Goal: Information Seeking & Learning: Learn about a topic

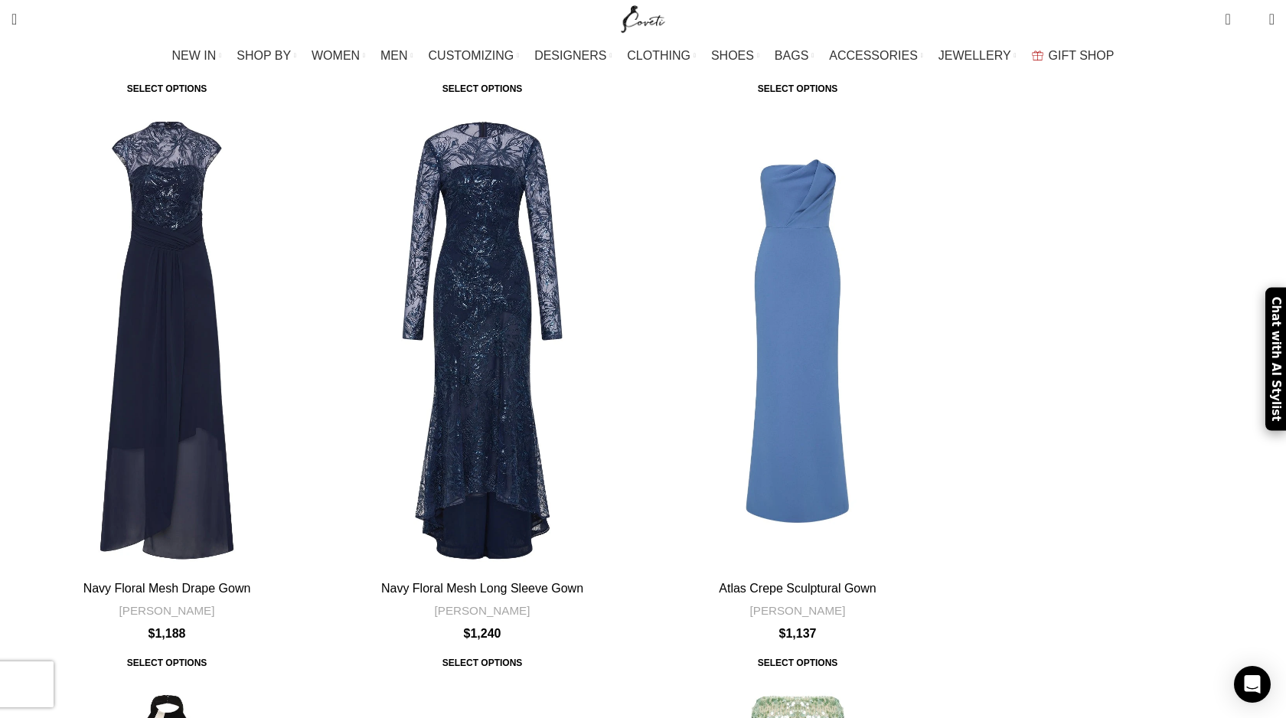
scroll to position [46734, 0]
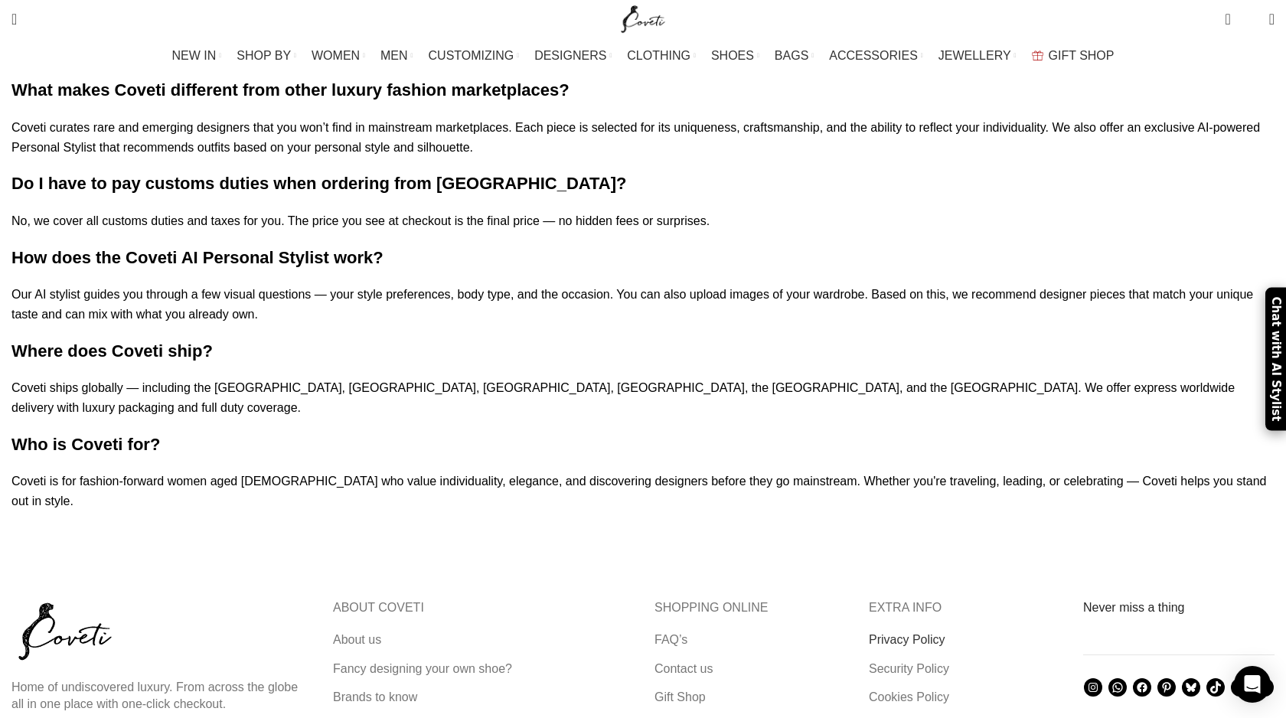
scroll to position [2482, 0]
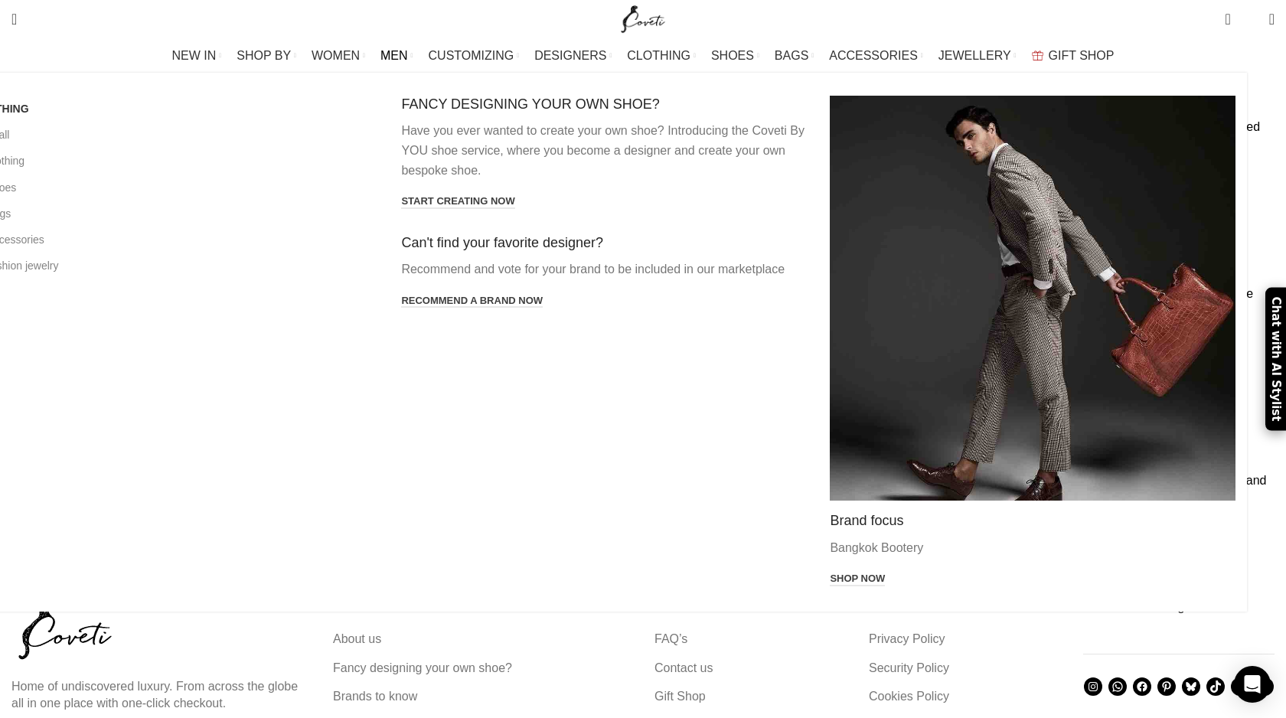
click at [408, 49] on span "MEN" at bounding box center [395, 55] width 28 height 15
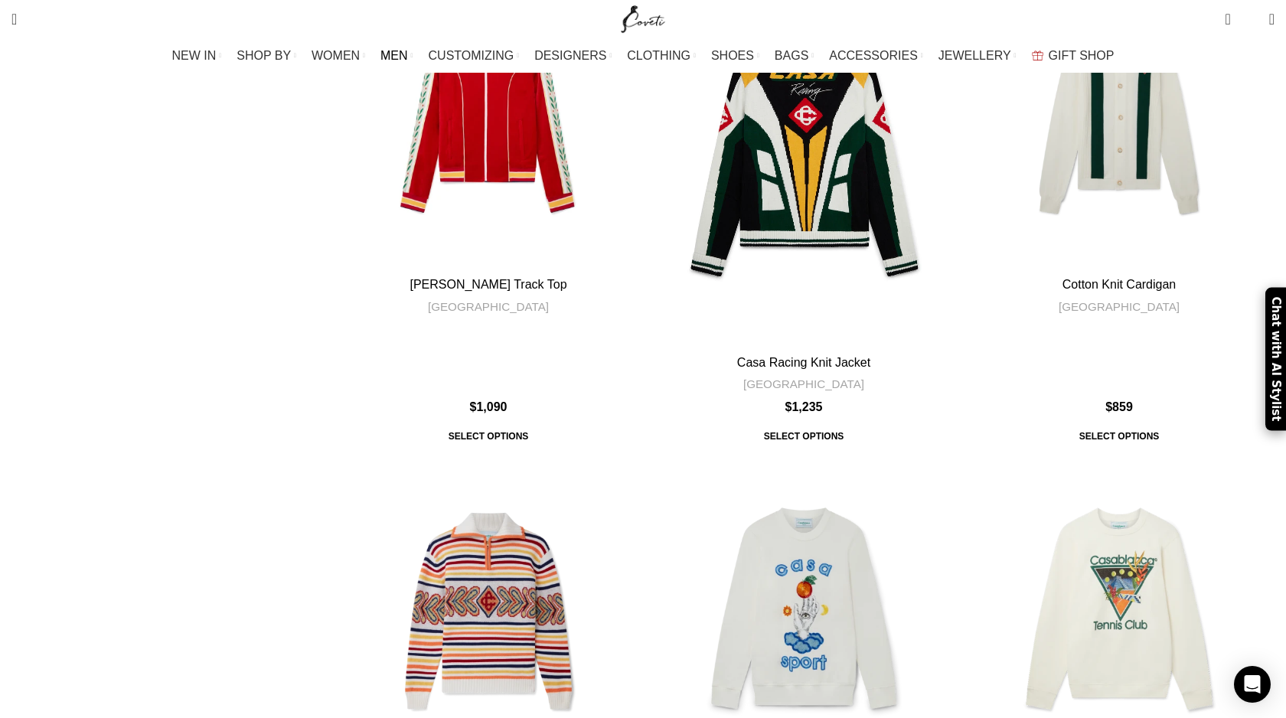
scroll to position [1663, 0]
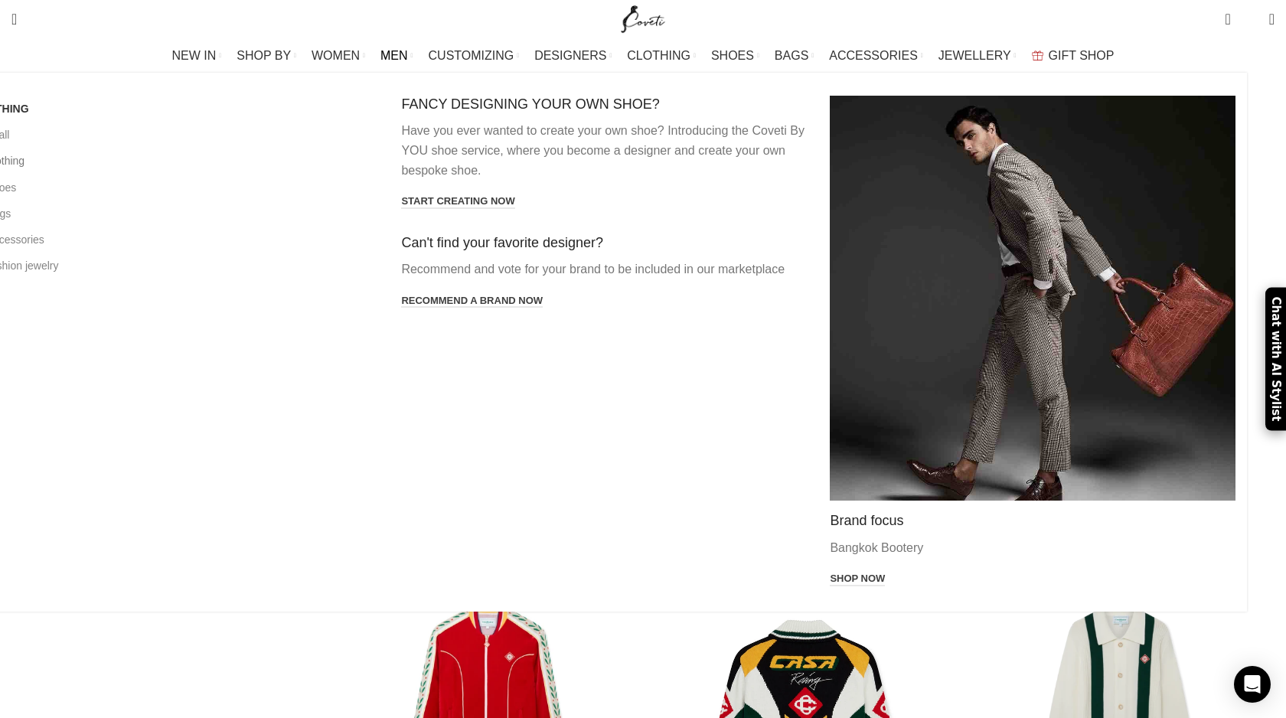
click at [221, 161] on link "All clothing" at bounding box center [175, 161] width 406 height 26
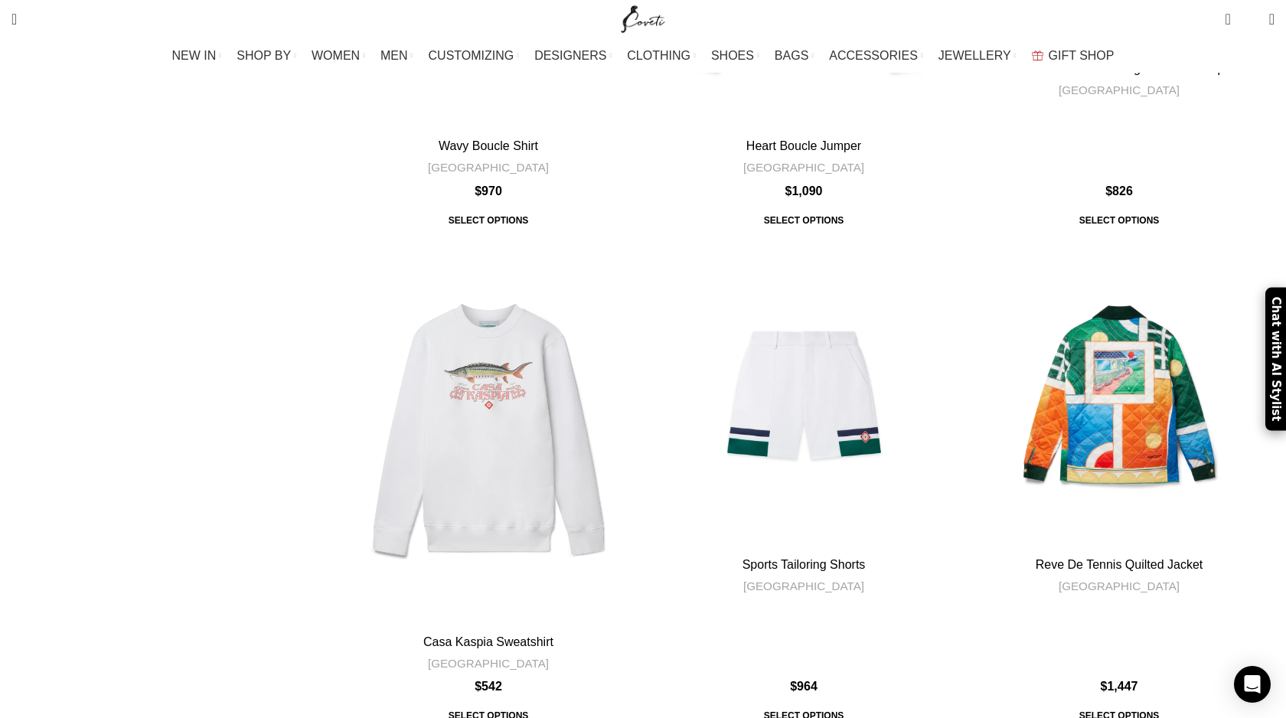
scroll to position [5710, 0]
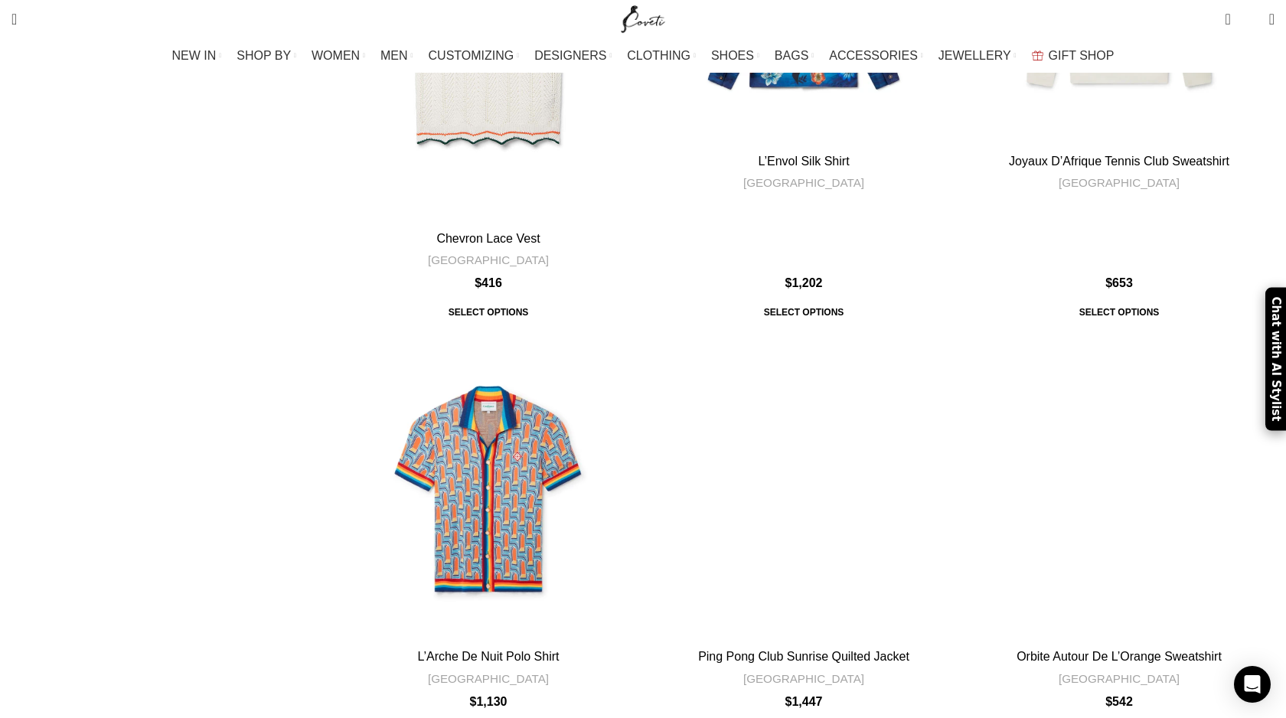
scroll to position [5421, 0]
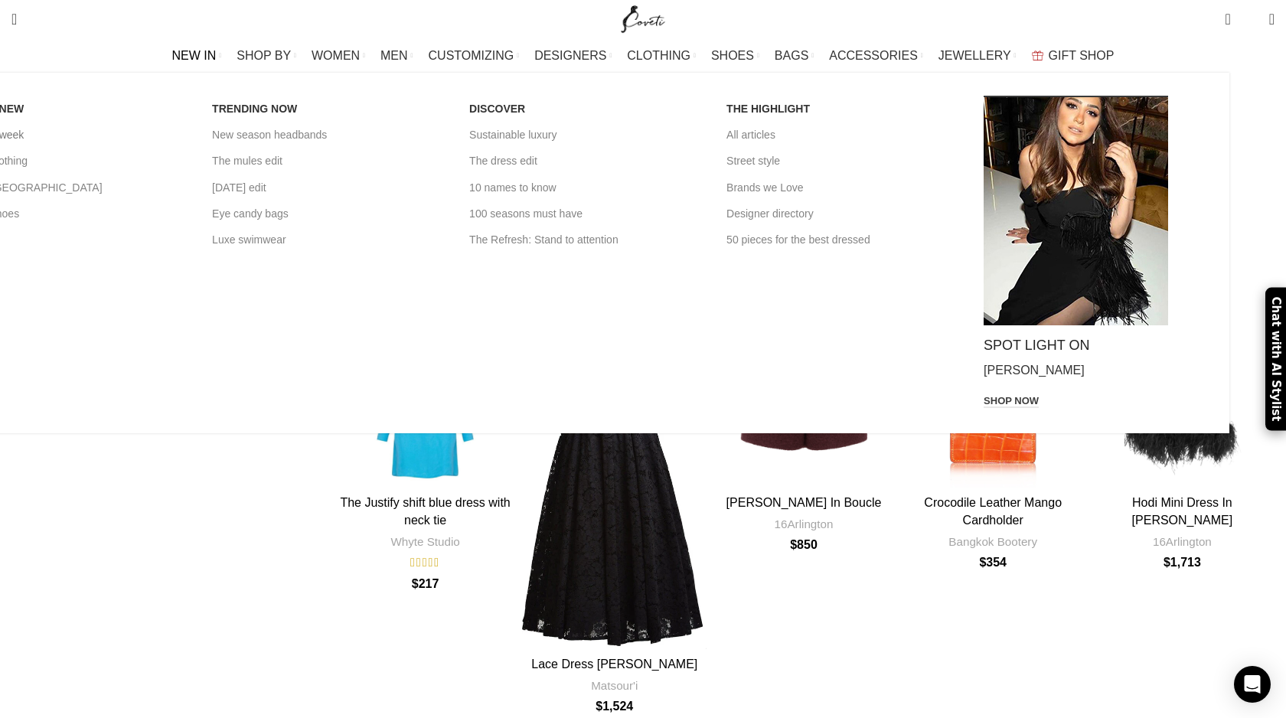
click at [189, 136] on link "New this week" at bounding box center [72, 135] width 234 height 26
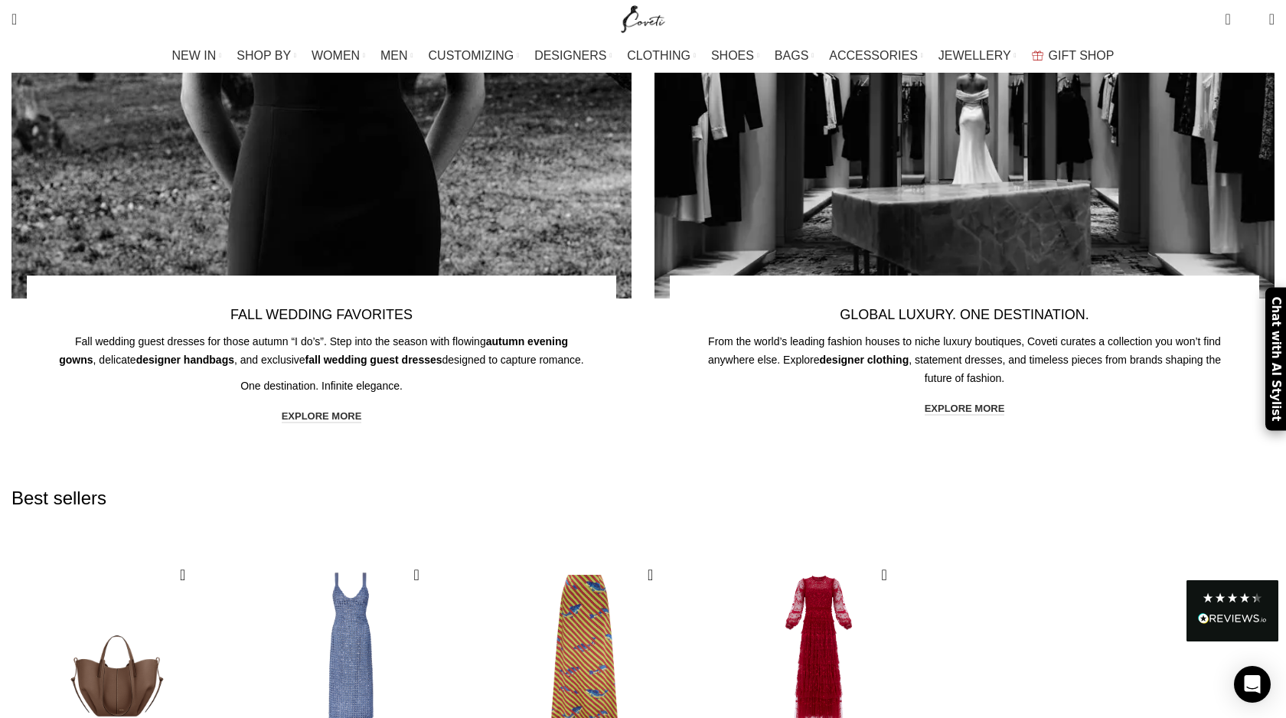
scroll to position [1626, 0]
